Goal: Check status: Check status

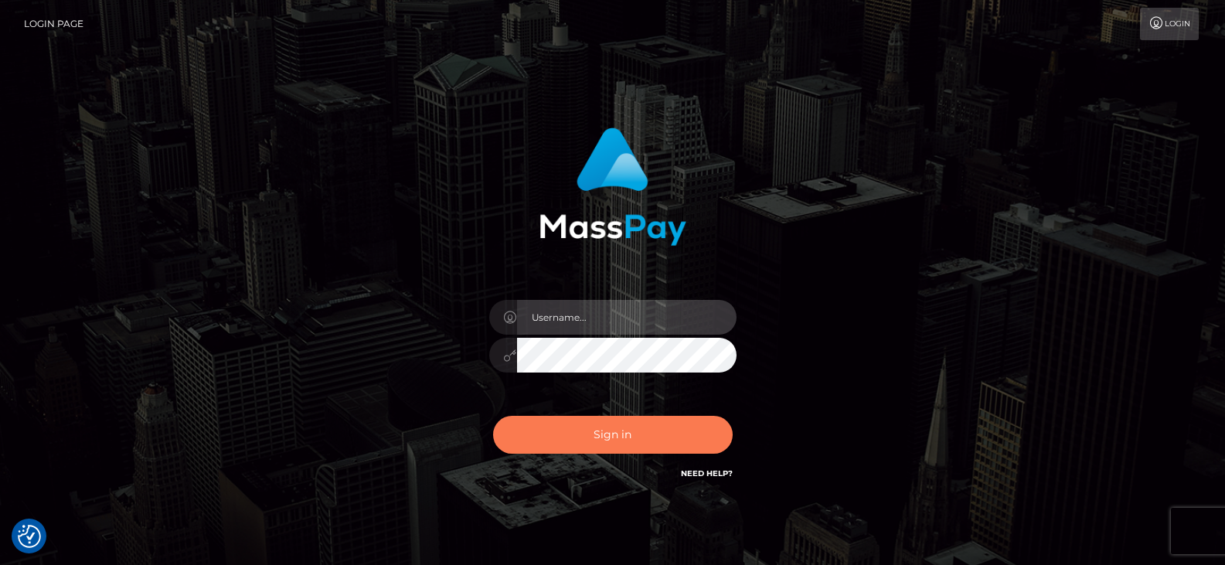
type input "Nocelyn.xcite"
click at [564, 444] on button "Sign in" at bounding box center [613, 435] width 240 height 38
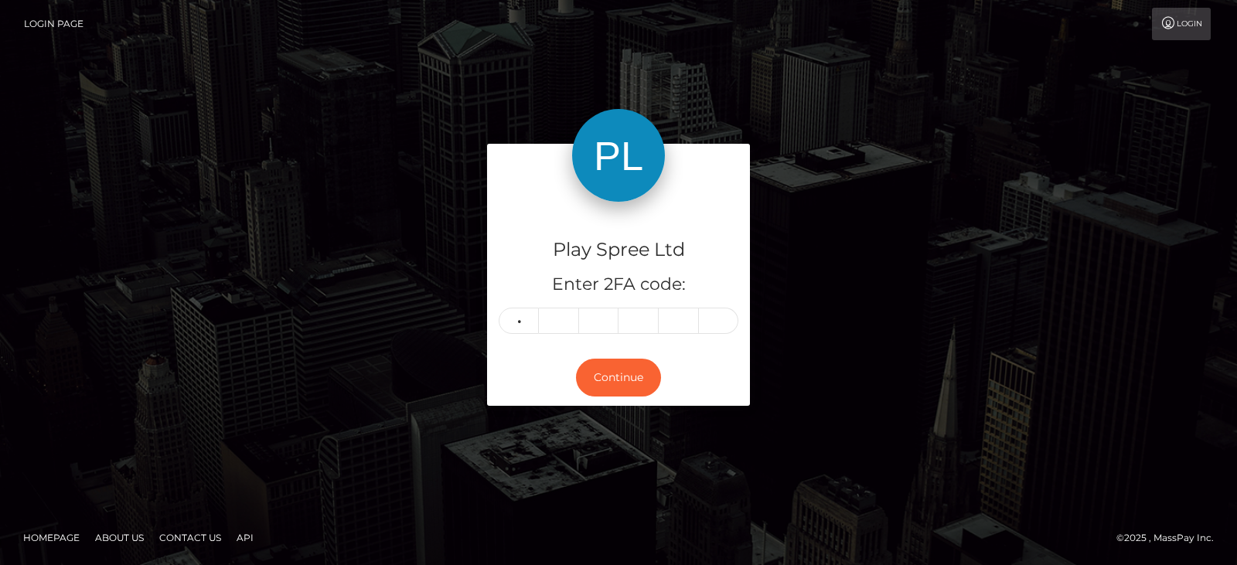
type input "7"
type input "4"
type input "9"
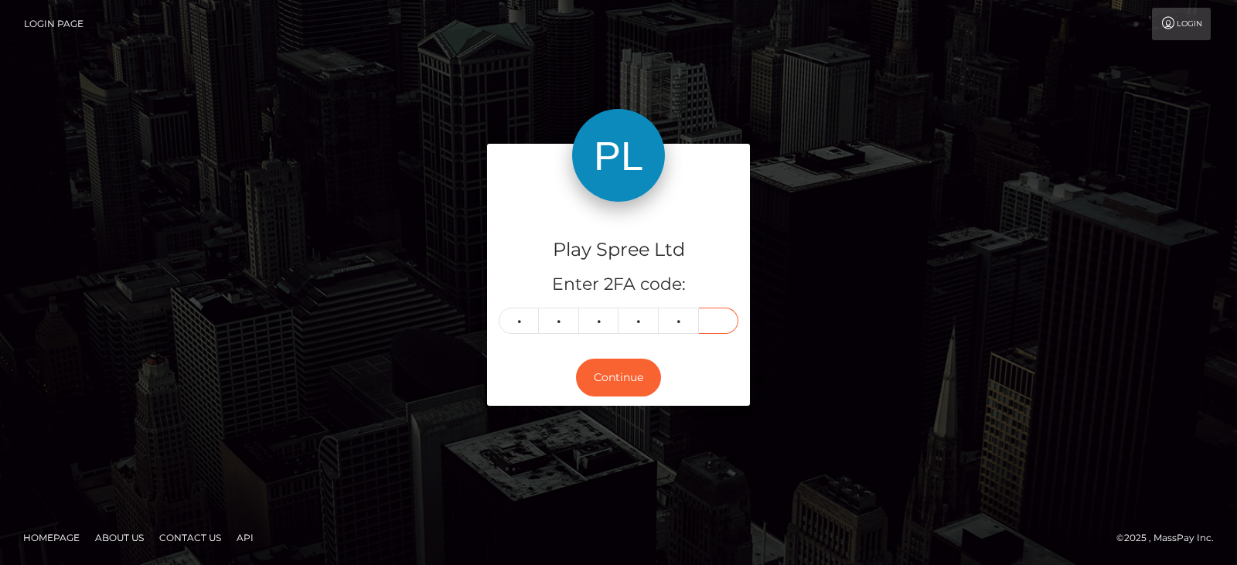
type input "4"
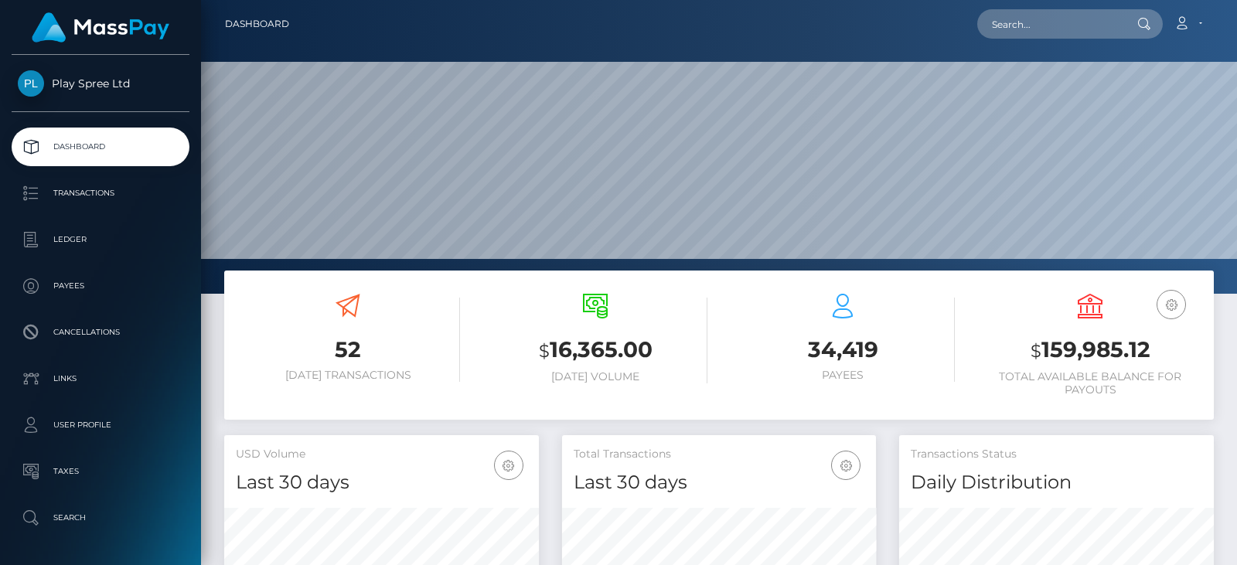
scroll to position [274, 314]
click at [1044, 27] on input "text" at bounding box center [1049, 23] width 145 height 29
paste input "356744"
paste input "1708663"
drag, startPoint x: 1053, startPoint y: 30, endPoint x: 941, endPoint y: 37, distance: 111.5
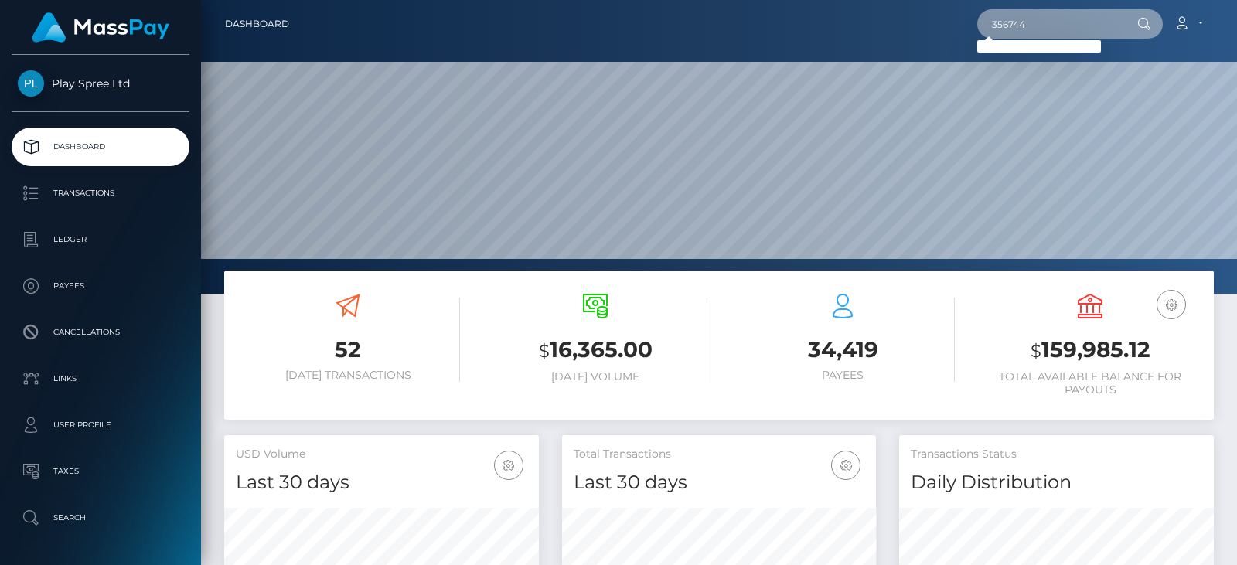
click at [941, 37] on div "356744 Loading... Loading... Account Edit Profile Logout" at bounding box center [756, 24] width 911 height 32
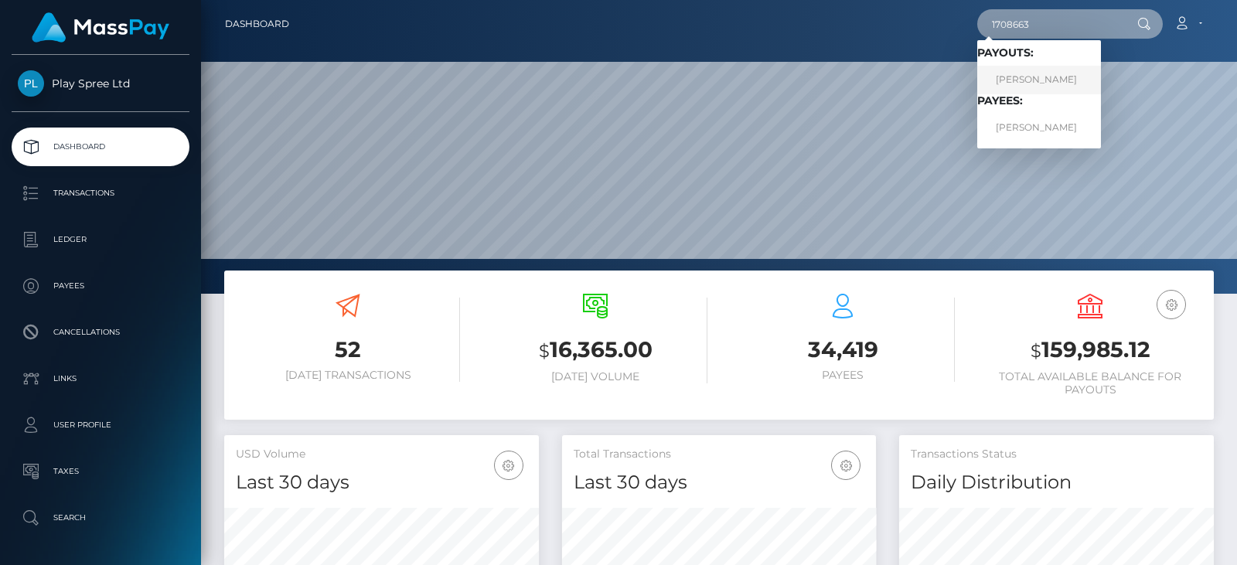
type input "1708663"
click at [1035, 80] on link "CINDY RENEE GEORGE" at bounding box center [1039, 80] width 124 height 29
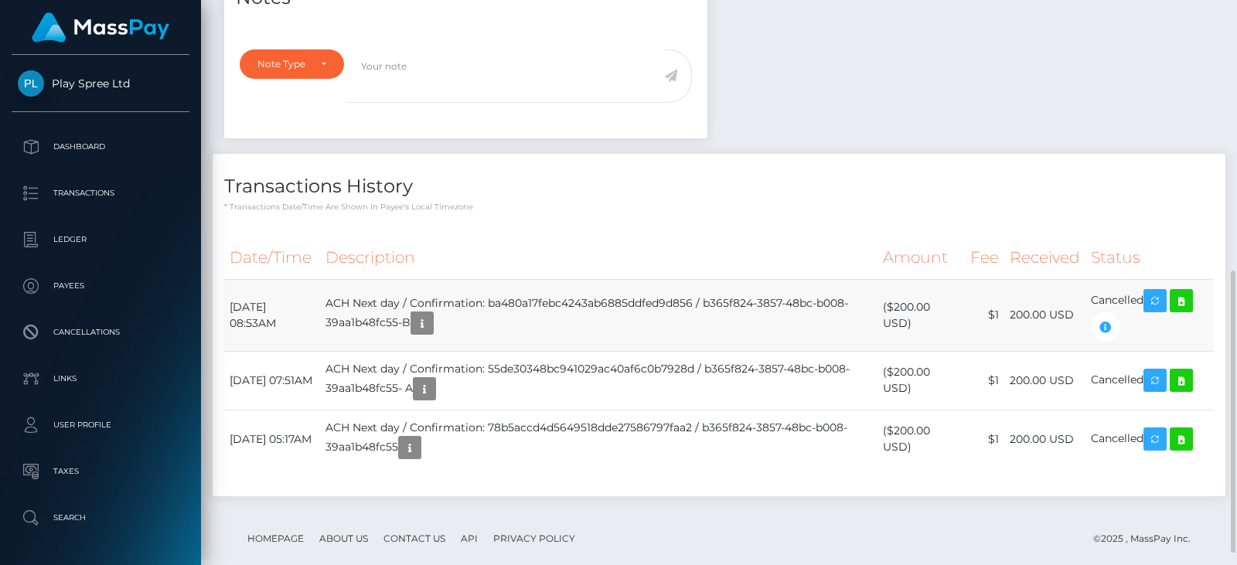
scroll to position [186, 314]
drag, startPoint x: 490, startPoint y: 327, endPoint x: 750, endPoint y: 305, distance: 260.6
click at [750, 305] on td "ACH Next day / Confirmation: ba480a17febc4243ab6885ddfed9d856 / b365f824-3857-4…" at bounding box center [598, 315] width 557 height 72
copy td "b365f824-3857-48bc-b008-39aa1b48fc55-B"
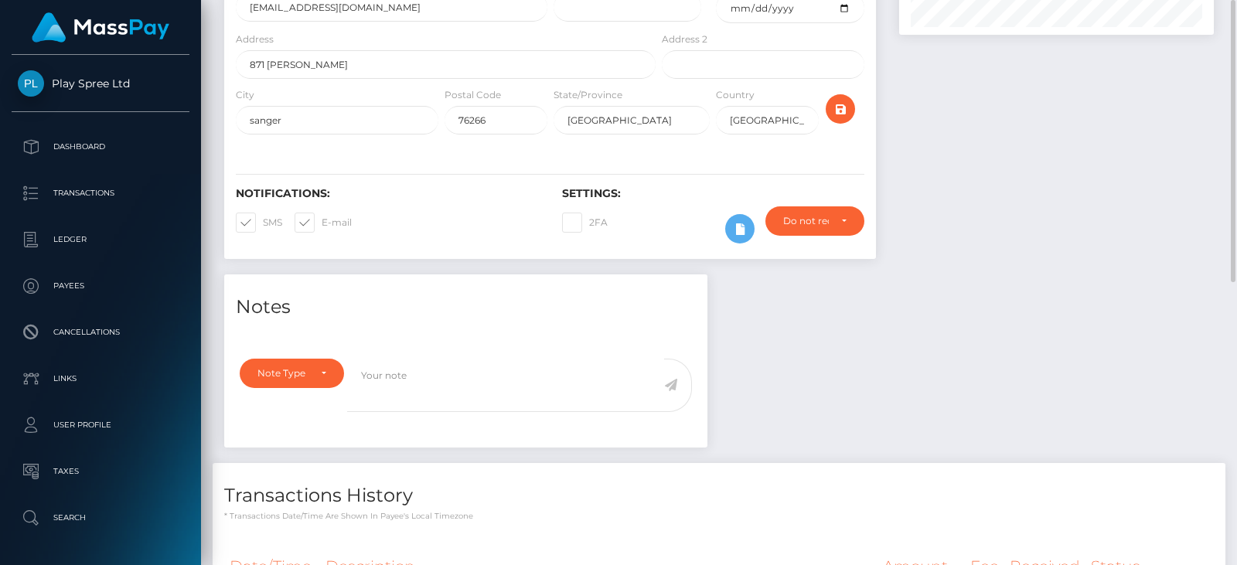
scroll to position [0, 0]
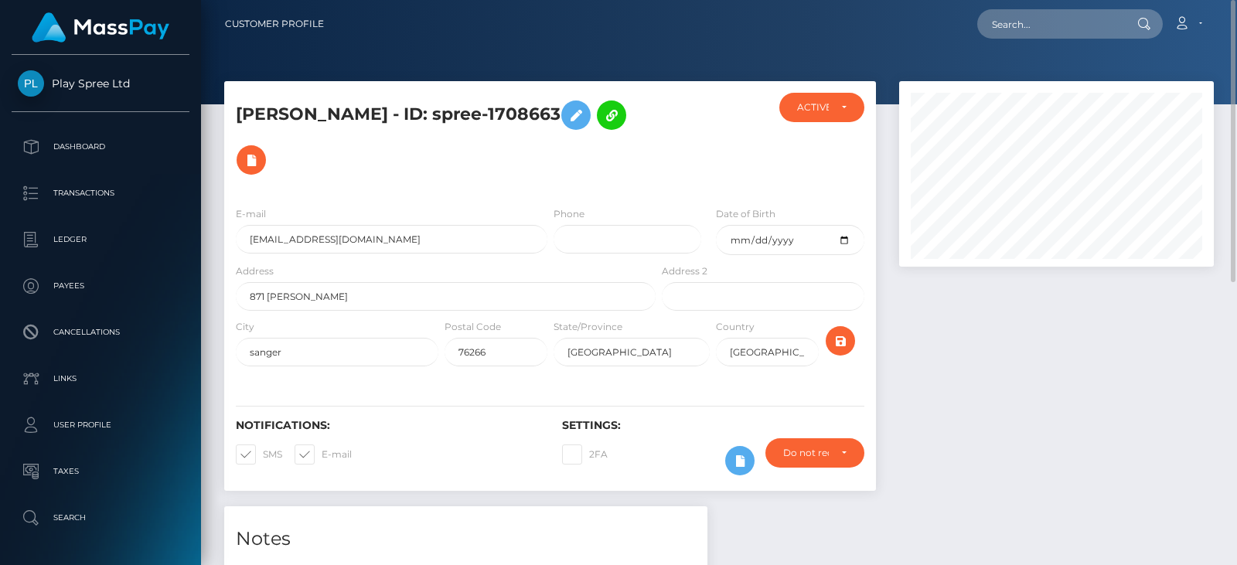
drag, startPoint x: 609, startPoint y: 111, endPoint x: 483, endPoint y: 108, distance: 126.0
click at [483, 108] on h5 "CINDY RENEE GEORGE - ID: spree-1708663" at bounding box center [441, 138] width 411 height 90
copy h5 "spree-1708663"
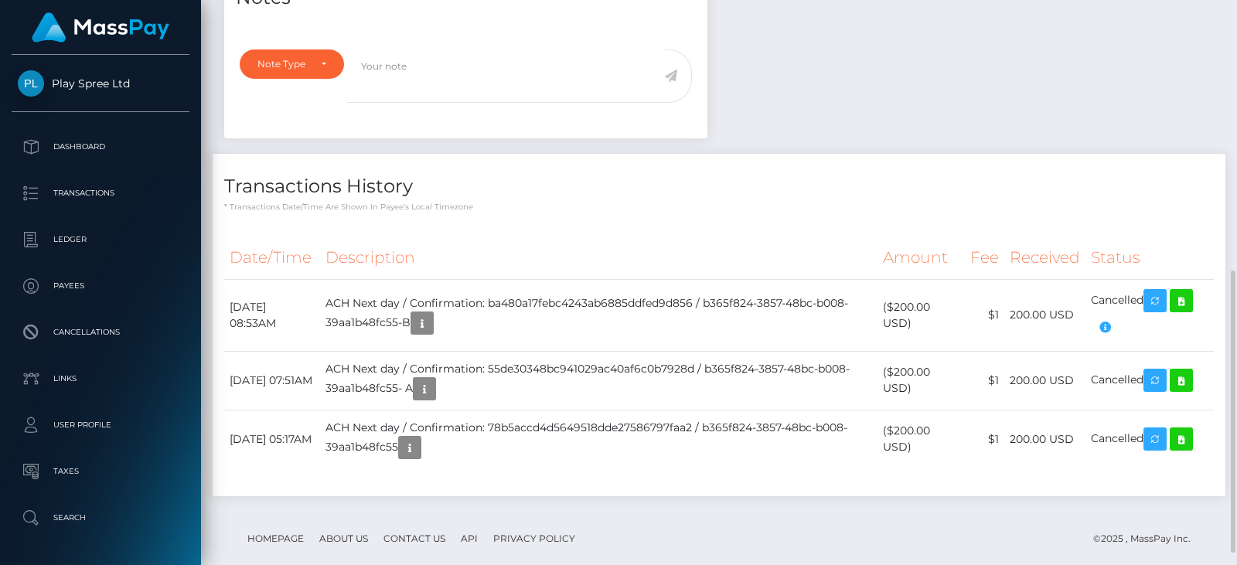
scroll to position [155, 0]
